Goal: Task Accomplishment & Management: Complete application form

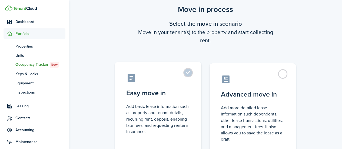
scroll to position [27, 0]
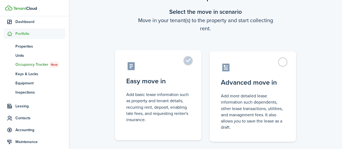
click at [184, 64] on control-radio-card-icon at bounding box center [158, 65] width 64 height 9
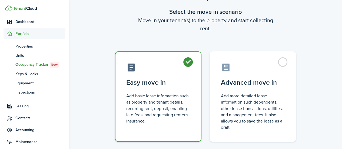
radio input "true"
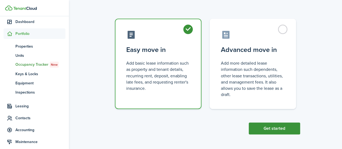
scroll to position [60, 0]
click at [292, 133] on button "Get started" at bounding box center [273, 128] width 51 height 12
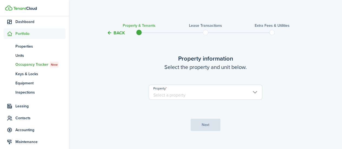
click at [177, 93] on input "Property" at bounding box center [205, 92] width 113 height 15
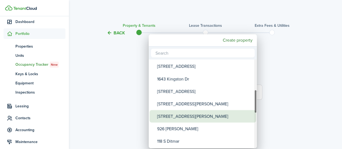
click at [179, 116] on div "[STREET_ADDRESS][PERSON_NAME]" at bounding box center [205, 116] width 96 height 12
type input "[STREET_ADDRESS][PERSON_NAME]"
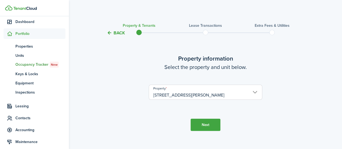
click at [197, 124] on button "Next" at bounding box center [205, 125] width 30 height 12
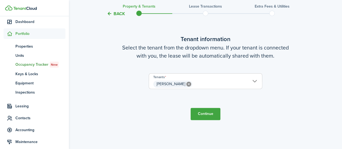
scroll to position [147, 0]
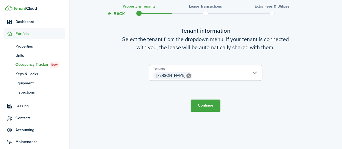
click at [200, 77] on span "[PERSON_NAME]" at bounding box center [205, 75] width 113 height 9
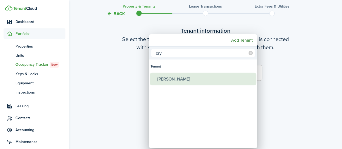
type input "bry"
click at [178, 77] on div "[PERSON_NAME]" at bounding box center [205, 79] width 96 height 12
type input "[PERSON_NAME], [PERSON_NAME]"
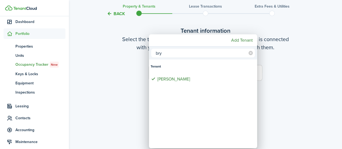
click at [285, 69] on div at bounding box center [171, 74] width 428 height 235
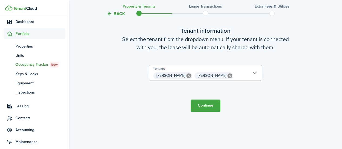
click at [196, 108] on button "Continue" at bounding box center [205, 105] width 30 height 12
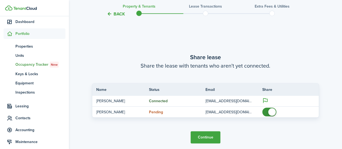
scroll to position [269, 0]
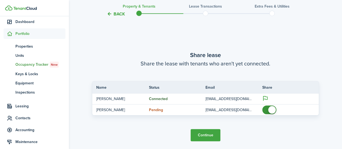
click at [211, 138] on button "Continue" at bounding box center [205, 135] width 30 height 12
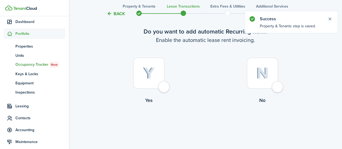
click at [276, 85] on div at bounding box center [262, 73] width 31 height 31
radio input "true"
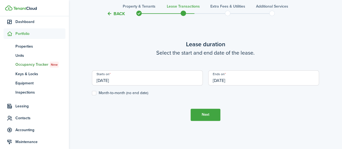
scroll to position [176, 0]
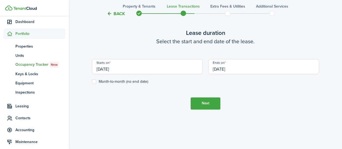
click at [220, 70] on input "[DATE]" at bounding box center [263, 66] width 111 height 15
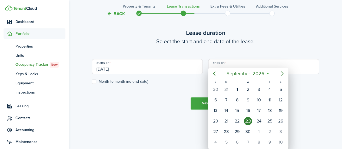
click at [280, 72] on icon "Next page" at bounding box center [282, 73] width 6 height 6
click at [216, 73] on icon "Previous page" at bounding box center [214, 73] width 6 height 6
click at [227, 144] on div "31" at bounding box center [226, 142] width 11 height 10
type input "[DATE]"
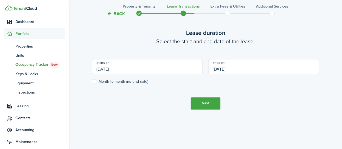
click at [142, 73] on input "[DATE]" at bounding box center [147, 66] width 111 height 15
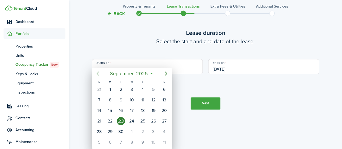
click at [98, 73] on icon "Previous page" at bounding box center [98, 73] width 6 height 6
click at [144, 72] on span "2025" at bounding box center [137, 74] width 14 height 10
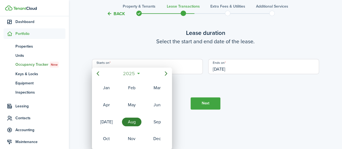
click at [123, 77] on span "2025" at bounding box center [129, 74] width 14 height 10
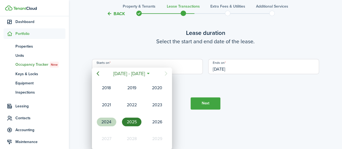
click at [111, 121] on div "2024" at bounding box center [106, 121] width 19 height 9
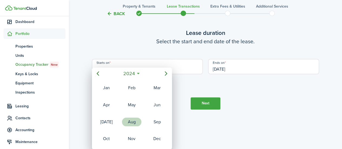
click at [131, 122] on div "Aug" at bounding box center [131, 121] width 19 height 9
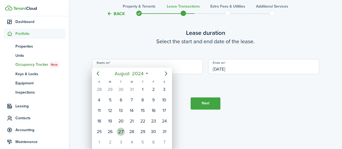
click at [124, 130] on div "27" at bounding box center [121, 131] width 8 height 8
type input "[DATE]"
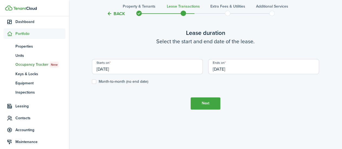
click at [138, 113] on tc-wizard-step "Lease duration Select the start and end date of the lease. Starts on [DATE] End…" at bounding box center [205, 68] width 227 height 149
click at [202, 102] on button "Next" at bounding box center [205, 103] width 30 height 12
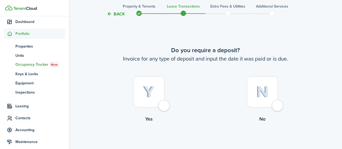
scroll to position [297, 0]
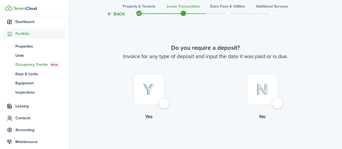
click at [163, 104] on div at bounding box center [148, 89] width 31 height 31
radio input "true"
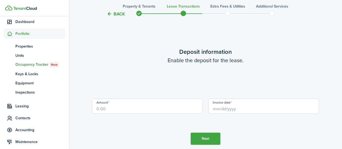
scroll to position [446, 0]
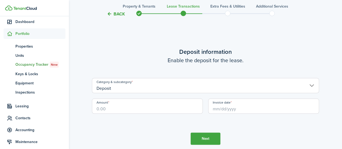
click at [128, 104] on input "Amount" at bounding box center [147, 105] width 111 height 15
click at [227, 112] on input "Invoice date" at bounding box center [263, 105] width 111 height 15
type input "$3,500.00"
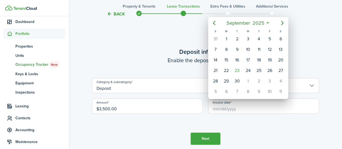
click at [253, 122] on div at bounding box center [171, 74] width 428 height 235
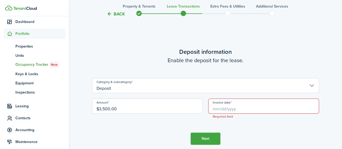
click at [235, 109] on input "Invoice date" at bounding box center [263, 105] width 111 height 15
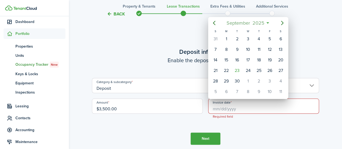
click at [258, 21] on span "2025" at bounding box center [258, 23] width 14 height 10
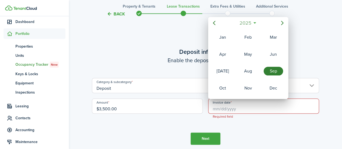
click at [248, 25] on span "2025" at bounding box center [245, 23] width 14 height 10
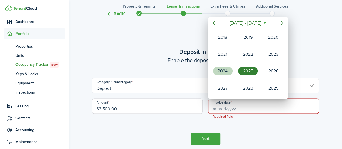
click at [222, 73] on div "2024" at bounding box center [222, 71] width 19 height 9
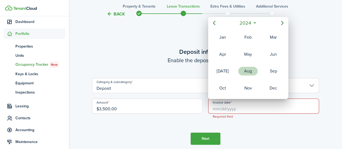
click at [248, 73] on div "Aug" at bounding box center [247, 71] width 19 height 9
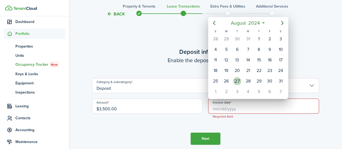
click at [237, 80] on div "27" at bounding box center [237, 81] width 8 height 8
type input "[DATE]"
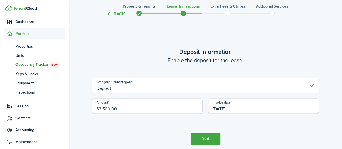
click at [149, 60] on wizard-step-header-description "Enable the deposit for the lease." at bounding box center [205, 60] width 227 height 8
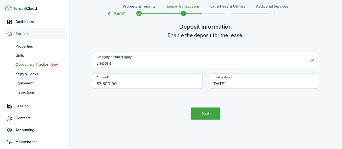
scroll to position [473, 0]
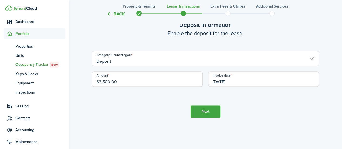
drag, startPoint x: 209, startPoint y: 114, endPoint x: 238, endPoint y: 112, distance: 29.2
click at [238, 112] on tc-wizard-step "Deposit information Enable the deposit for the lease. Category & subcategory De…" at bounding box center [205, 68] width 227 height 149
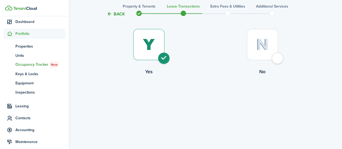
scroll to position [311, 0]
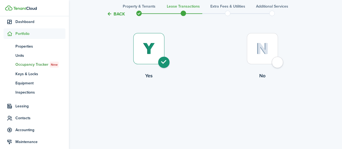
click at [278, 62] on div at bounding box center [262, 48] width 31 height 31
radio input "false"
radio input "true"
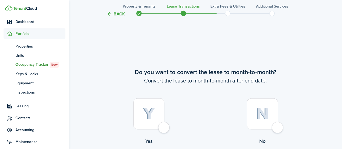
scroll to position [455, 0]
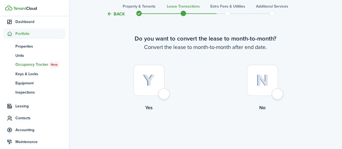
click at [273, 92] on div at bounding box center [262, 80] width 31 height 31
radio input "true"
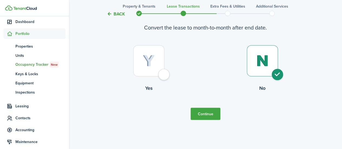
scroll to position [482, 0]
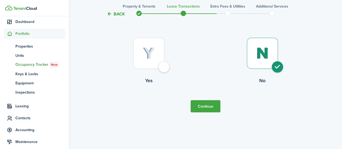
click at [198, 107] on button "Continue" at bounding box center [205, 106] width 30 height 12
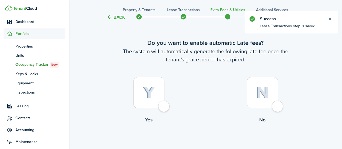
scroll to position [27, 0]
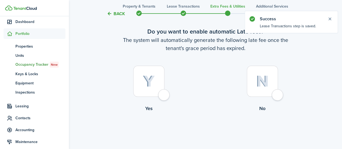
click at [278, 93] on div at bounding box center [262, 81] width 31 height 31
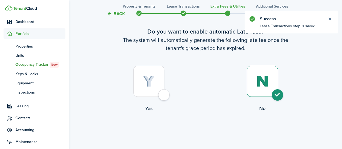
radio input "true"
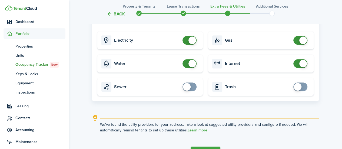
scroll to position [261, 0]
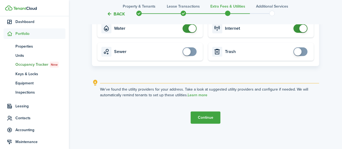
click at [196, 120] on button "Continue" at bounding box center [205, 117] width 30 height 12
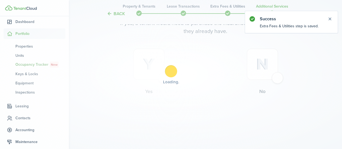
scroll to position [0, 0]
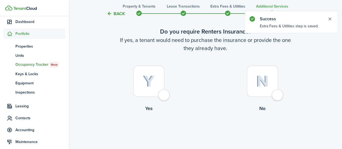
click at [162, 94] on div at bounding box center [148, 81] width 31 height 31
radio input "true"
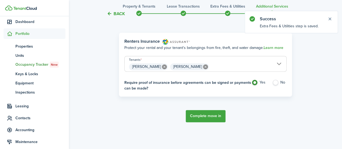
scroll to position [184, 0]
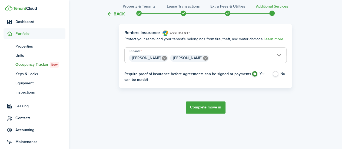
click at [274, 73] on label "No" at bounding box center [279, 75] width 14 height 8
radio input "false"
radio input "true"
click at [200, 103] on button "Complete move in" at bounding box center [206, 107] width 40 height 12
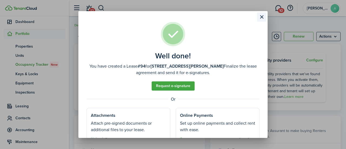
click at [261, 19] on button "Close modal" at bounding box center [261, 16] width 9 height 9
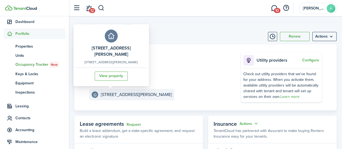
click at [109, 92] on e-details-info-title "[STREET_ADDRESS][PERSON_NAME]" at bounding box center [136, 94] width 71 height 5
click at [106, 75] on link "View property" at bounding box center [111, 75] width 33 height 9
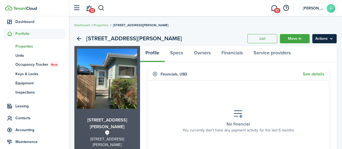
click at [321, 39] on menu-btn "Actions" at bounding box center [324, 38] width 24 height 9
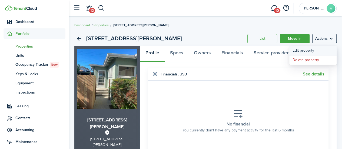
click at [305, 51] on link "Edit property" at bounding box center [312, 50] width 47 height 9
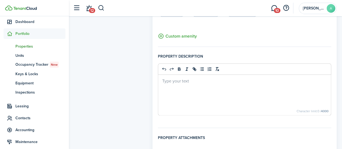
scroll to position [378, 0]
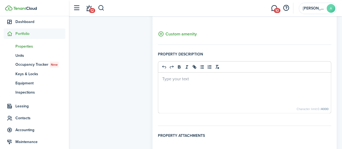
click at [188, 82] on div at bounding box center [244, 92] width 173 height 41
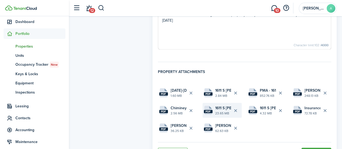
scroll to position [469, 0]
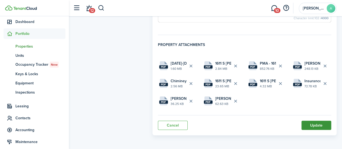
click at [323, 125] on button "Update" at bounding box center [316, 124] width 30 height 9
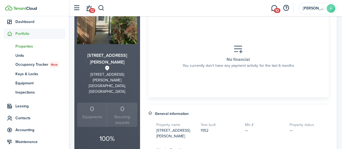
scroll to position [81, 0]
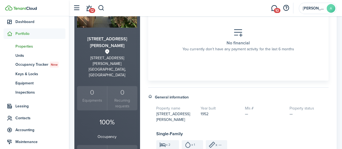
click at [30, 48] on span "Properties" at bounding box center [40, 46] width 50 height 6
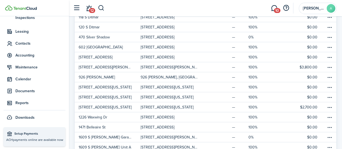
scroll to position [81, 0]
